Goal: Transaction & Acquisition: Subscribe to service/newsletter

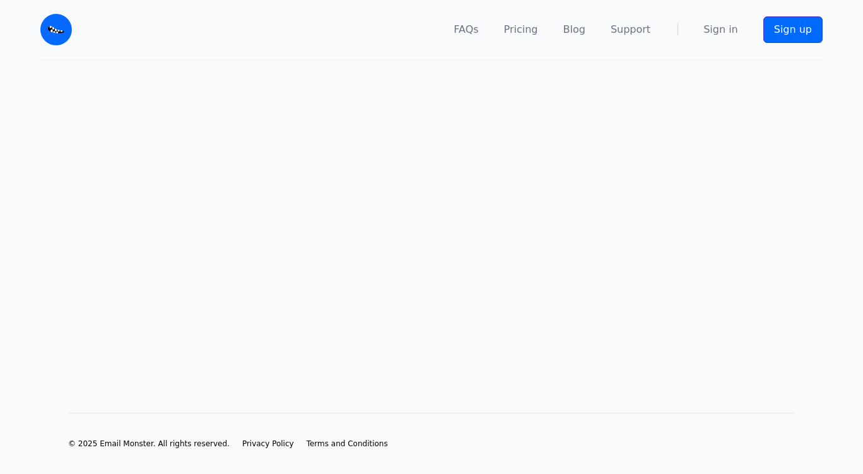
click at [796, 24] on link "Sign up" at bounding box center [793, 29] width 59 height 27
click at [468, 269] on main at bounding box center [431, 217] width 863 height 312
click at [488, 232] on main at bounding box center [431, 217] width 863 height 312
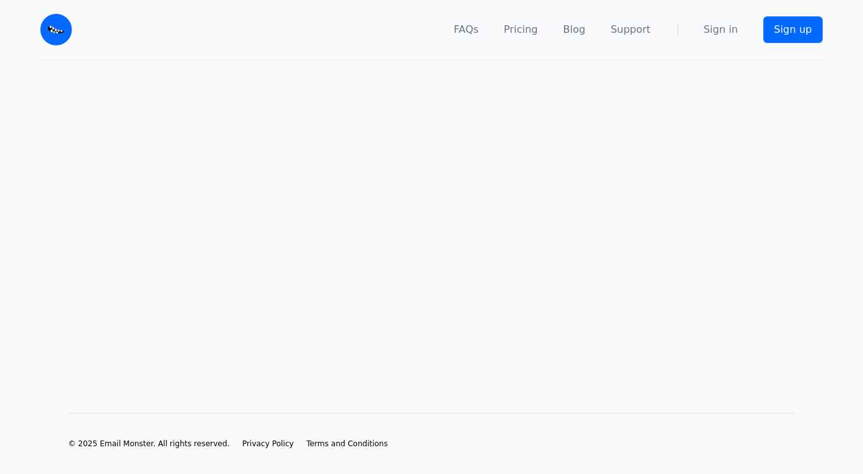
click at [488, 232] on main at bounding box center [431, 217] width 863 height 312
